Goal: Task Accomplishment & Management: Manage account settings

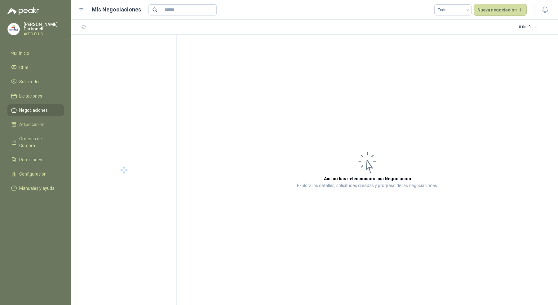
click at [37, 27] on p "Pablo Carbonell" at bounding box center [44, 26] width 40 height 9
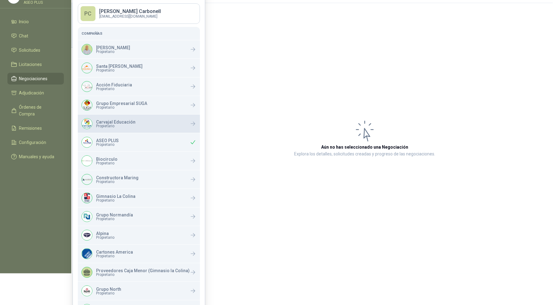
scroll to position [44, 0]
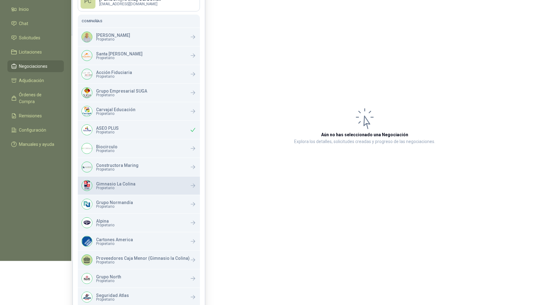
click at [115, 185] on p "Gimnasio La Colina" at bounding box center [115, 184] width 39 height 4
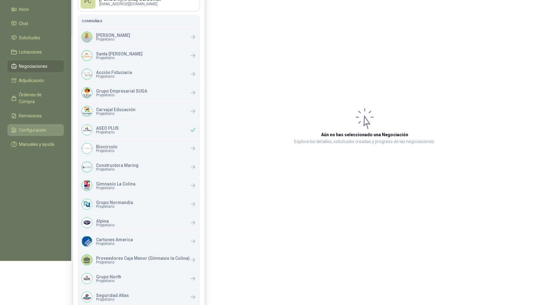
scroll to position [0, 0]
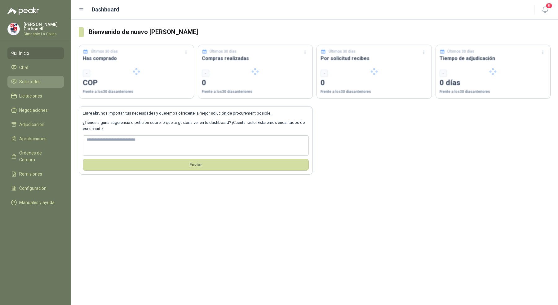
click at [34, 83] on span "Solicitudes" at bounding box center [29, 81] width 21 height 7
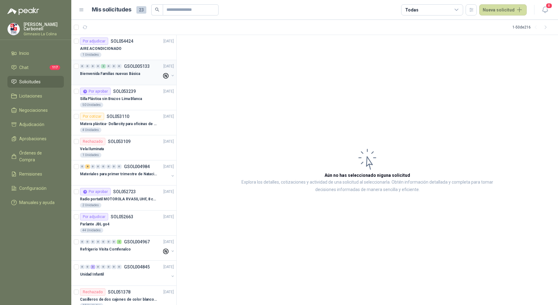
click at [141, 80] on div at bounding box center [121, 79] width 82 height 5
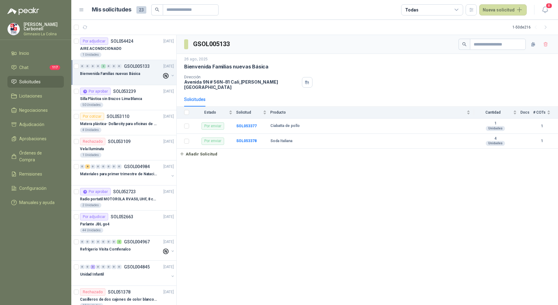
click at [141, 80] on div at bounding box center [121, 79] width 82 height 5
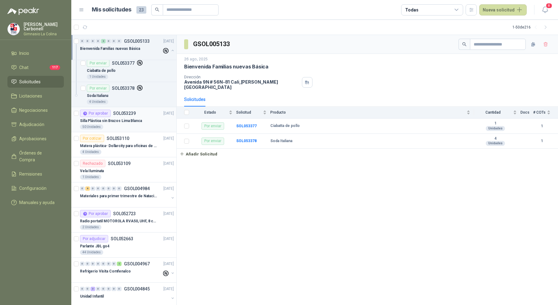
scroll to position [22, 0]
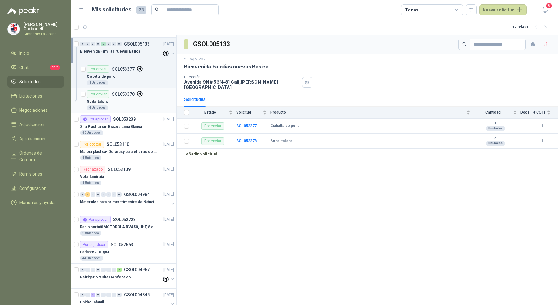
click at [135, 103] on div "Soda Italiana" at bounding box center [130, 101] width 87 height 7
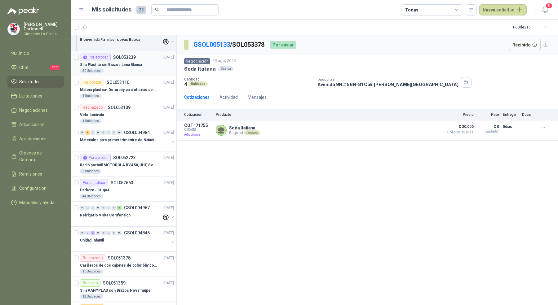
scroll to position [86, 0]
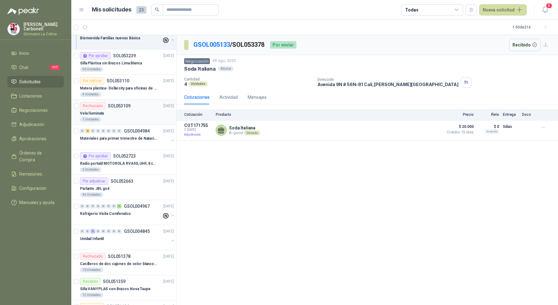
click at [138, 115] on div "Vela Iluminata" at bounding box center [127, 113] width 94 height 7
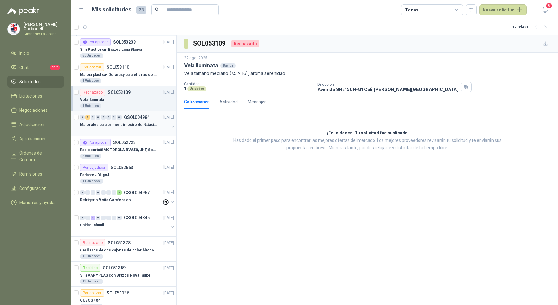
scroll to position [102, 0]
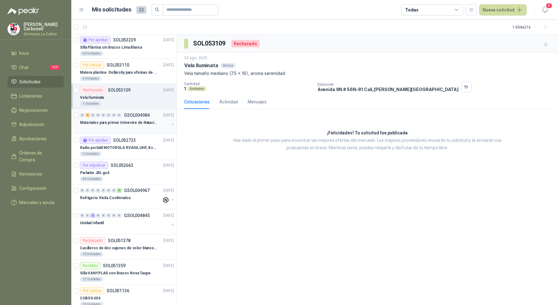
click at [146, 121] on p "Materiales para primer trimestre de Natación" at bounding box center [118, 123] width 77 height 6
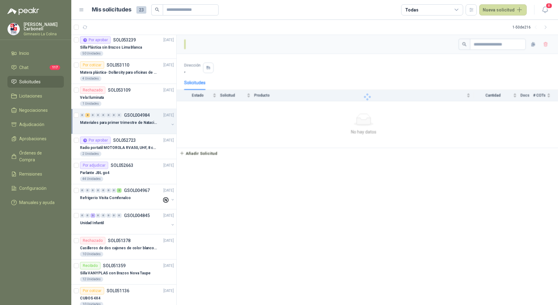
click at [146, 121] on p "Materiales para primer trimestre de Natación" at bounding box center [118, 123] width 77 height 6
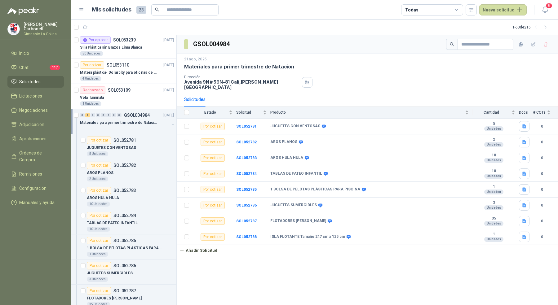
click at [147, 122] on p "Materiales para primer trimestre de Natación" at bounding box center [118, 123] width 77 height 6
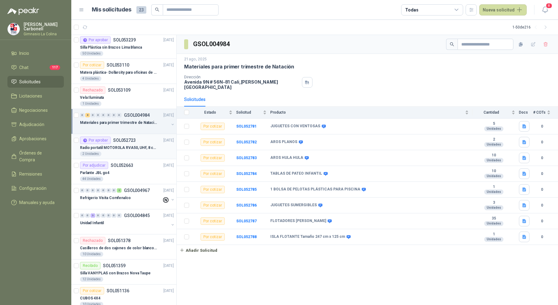
click at [128, 156] on article "Por aprobar SOL052723 [DATE] Radio portatil MOTOROLA RVA50, UHF, 8 [PERSON_NAME…" at bounding box center [123, 146] width 105 height 25
click at [131, 144] on div "Radio portatil MOTOROLA RVA50, UHF, 8 canales, 500MW" at bounding box center [127, 147] width 94 height 7
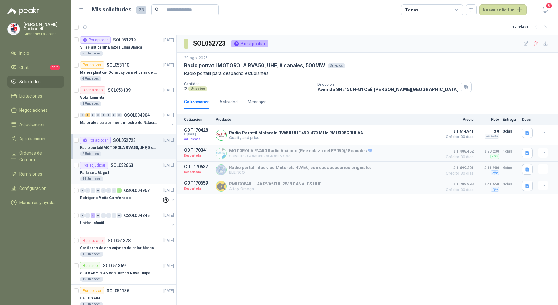
click at [128, 170] on div "Parlante JBL go4" at bounding box center [127, 172] width 94 height 7
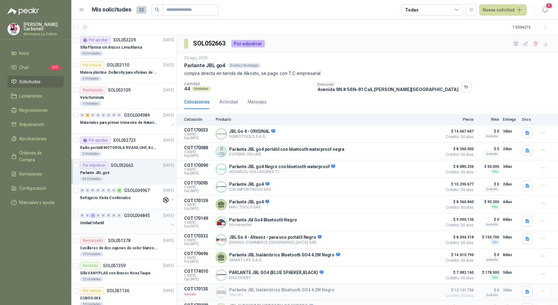
click at [120, 219] on div "Unidad Infantil" at bounding box center [124, 222] width 89 height 7
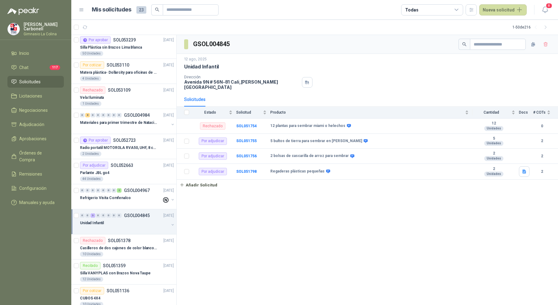
click at [120, 219] on div "Unidad Infantil" at bounding box center [124, 222] width 89 height 7
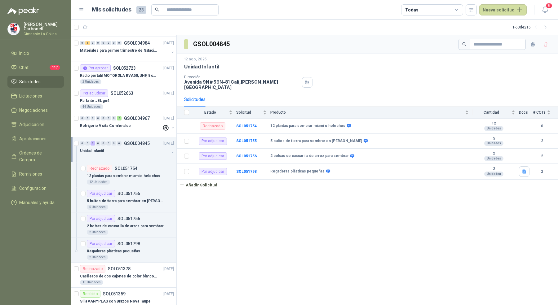
scroll to position [178, 0]
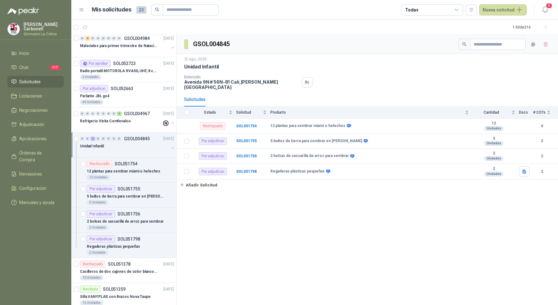
click at [182, 1] on header "Mis solicitudes 23 Todas Nueva solicitud 8" at bounding box center [314, 10] width 486 height 20
click at [181, 7] on input "text" at bounding box center [187, 10] width 43 height 11
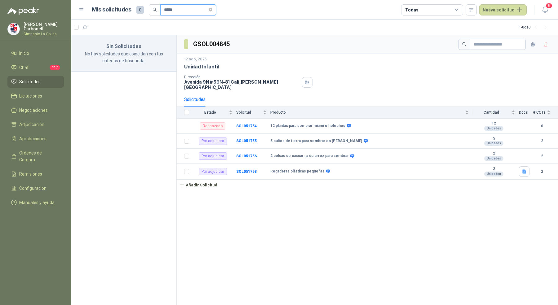
type input "*****"
click at [136, 55] on p "No hay solicitudes que coincidan con tus criterios de búsqueda." at bounding box center [124, 57] width 90 height 14
click at [182, 11] on input "*****" at bounding box center [185, 10] width 43 height 11
click at [152, 80] on div "Sin Solicitudes No hay solicitudes que coincidan con tus criterios de búsqueda." at bounding box center [123, 170] width 105 height 270
click at [26, 185] on span "Configuración" at bounding box center [32, 188] width 27 height 7
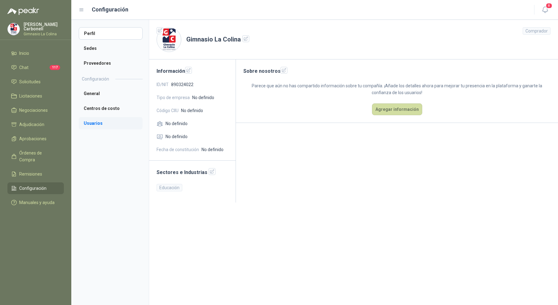
click at [107, 121] on li "Usuarios" at bounding box center [111, 123] width 64 height 12
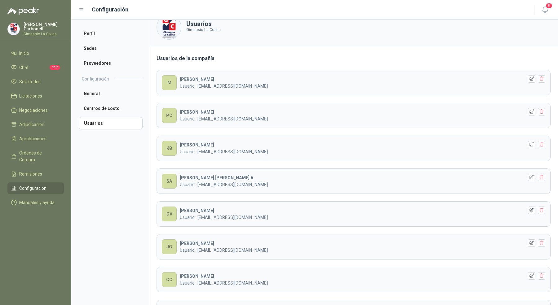
scroll to position [13, 0]
click at [529, 108] on icon "button" at bounding box center [531, 110] width 5 height 5
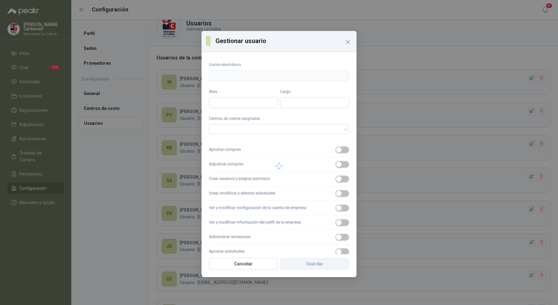
type input "**********"
type input "*****"
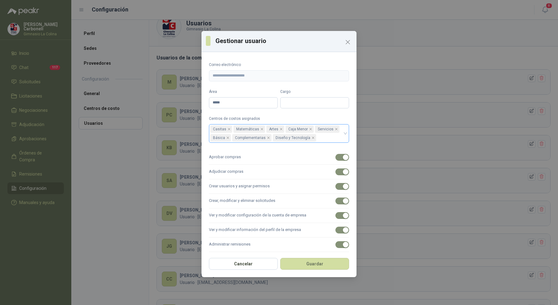
click at [338, 133] on div "Casitas Matemáticas Artes Caja Menor Servicios Básica Complementarias Diseño y …" at bounding box center [279, 133] width 140 height 19
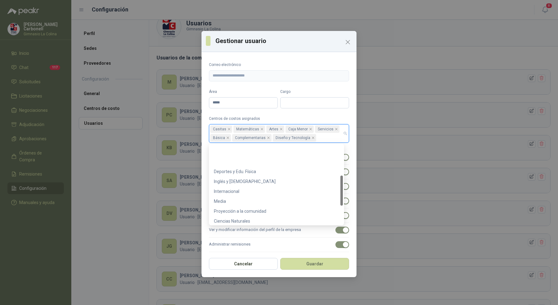
scroll to position [45, 0]
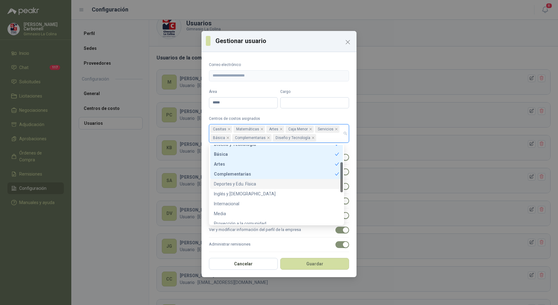
click at [299, 184] on div "Deportes y Edu. Física" at bounding box center [276, 184] width 125 height 7
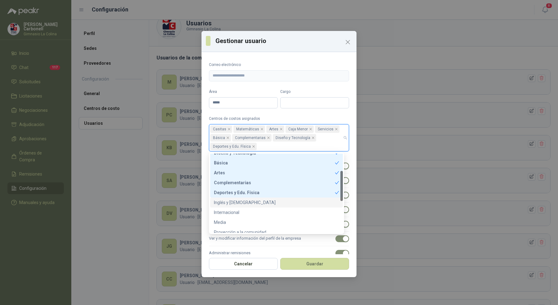
click at [291, 207] on div "Inglés y [DEMOGRAPHIC_DATA]" at bounding box center [276, 203] width 133 height 10
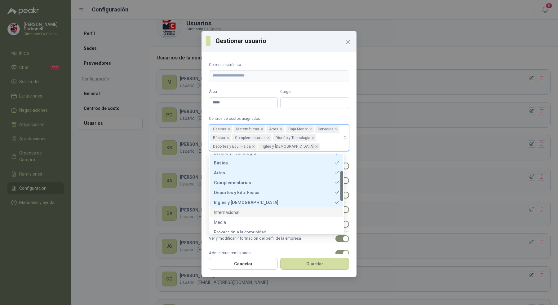
click at [287, 218] on div "Media" at bounding box center [276, 222] width 133 height 10
click at [285, 213] on div "Internacional" at bounding box center [276, 212] width 125 height 7
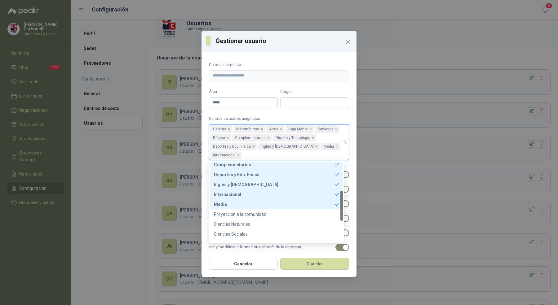
scroll to position [78, 0]
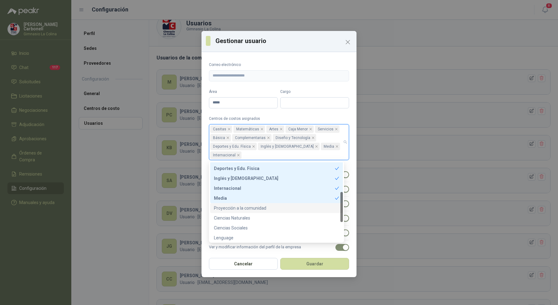
click at [284, 206] on div "Proyección a la comunidad" at bounding box center [276, 208] width 125 height 7
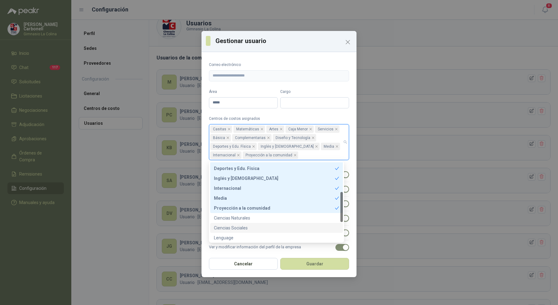
click at [284, 223] on div "Ciencias Sociales" at bounding box center [276, 228] width 133 height 10
click at [284, 216] on div "Ciencias Naturales" at bounding box center [276, 218] width 125 height 7
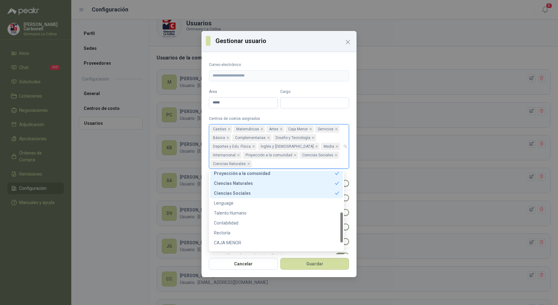
scroll to position [129, 0]
click at [286, 193] on div "Lenguage" at bounding box center [276, 196] width 125 height 7
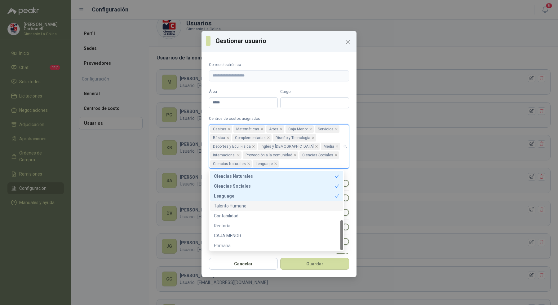
click at [283, 211] on div "Contabilidad" at bounding box center [276, 216] width 133 height 10
click at [284, 206] on div "Talento Humano" at bounding box center [276, 206] width 125 height 7
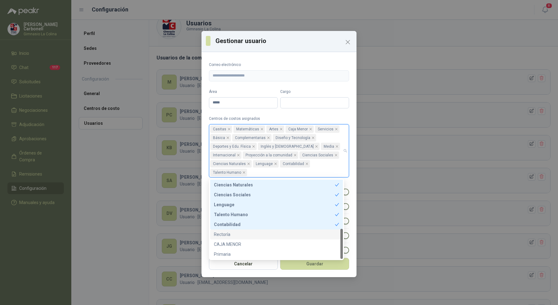
click at [277, 238] on div "Rectoría" at bounding box center [276, 235] width 133 height 10
click at [276, 246] on div "CAJA MENOR" at bounding box center [276, 244] width 125 height 7
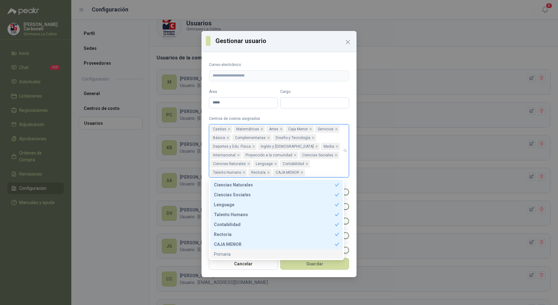
click at [272, 254] on div "Primaria" at bounding box center [276, 254] width 125 height 7
click at [324, 121] on label "Centros de costos asignados" at bounding box center [279, 119] width 140 height 6
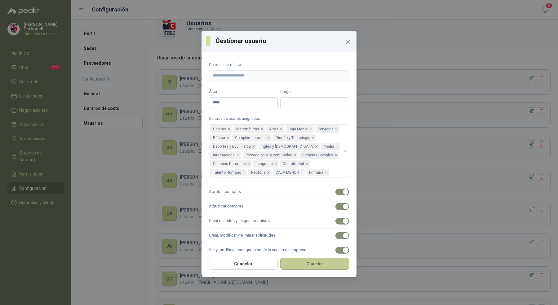
click at [326, 260] on button "Guardar" at bounding box center [314, 264] width 69 height 12
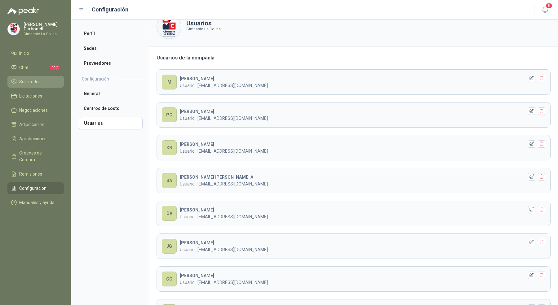
click at [42, 81] on li "Solicitudes" at bounding box center [35, 81] width 49 height 7
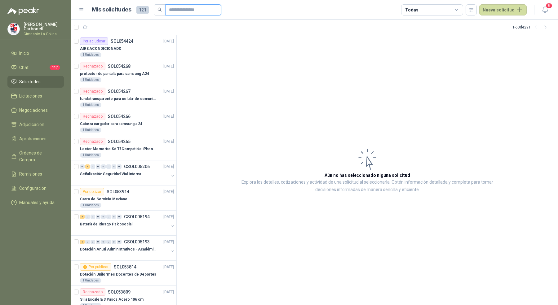
click at [177, 11] on input "text" at bounding box center [190, 10] width 43 height 11
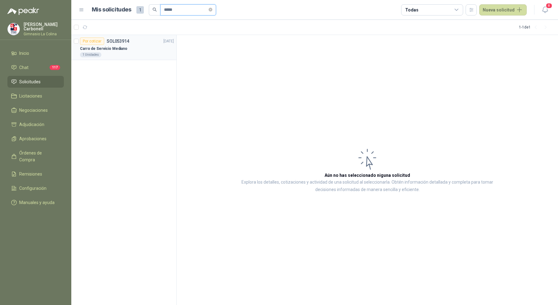
type input "*****"
click at [148, 54] on div "1 Unidades" at bounding box center [127, 54] width 94 height 5
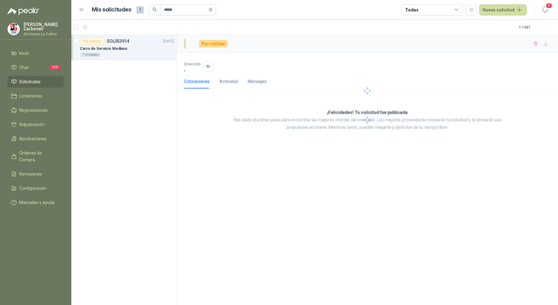
click at [148, 54] on div "1 Unidades" at bounding box center [127, 54] width 94 height 5
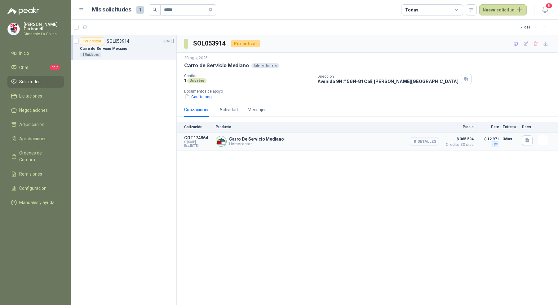
click at [421, 140] on button "Detalles" at bounding box center [423, 141] width 29 height 8
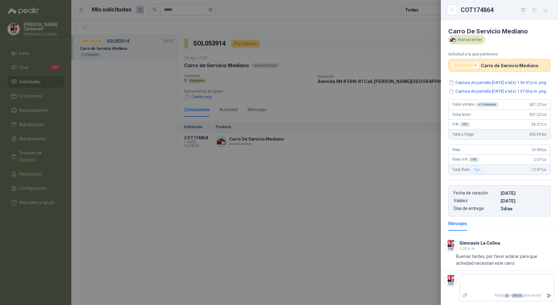
scroll to position [7, 0]
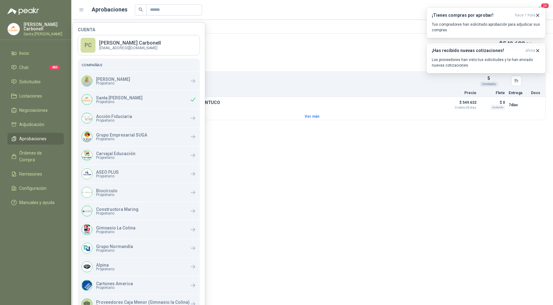
scroll to position [112, 0]
